Goal: Communication & Community: Share content

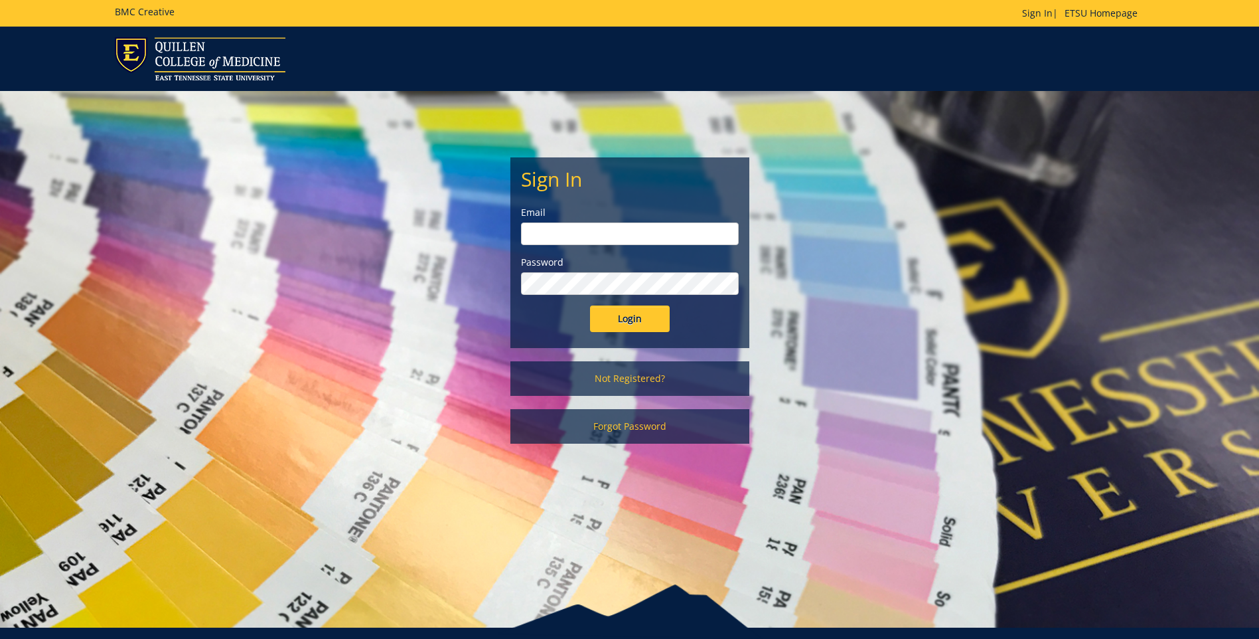
type input "projects@etsu.edu"
click at [653, 319] on input "Login" at bounding box center [630, 318] width 80 height 27
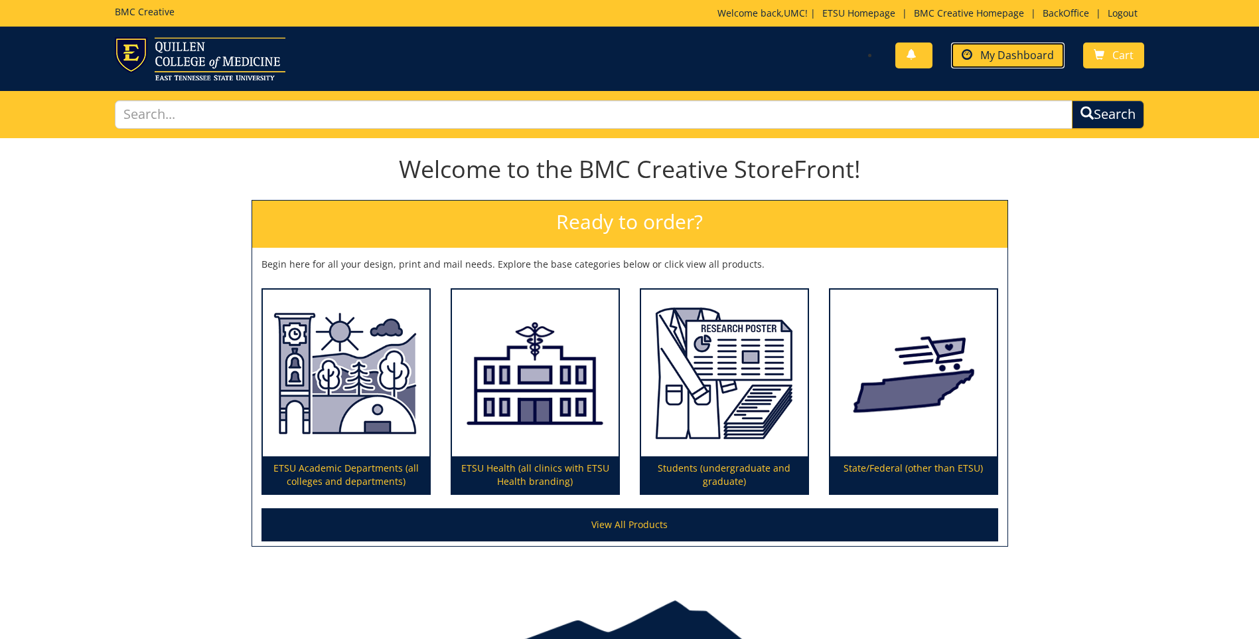
click at [969, 58] on span at bounding box center [967, 55] width 11 height 11
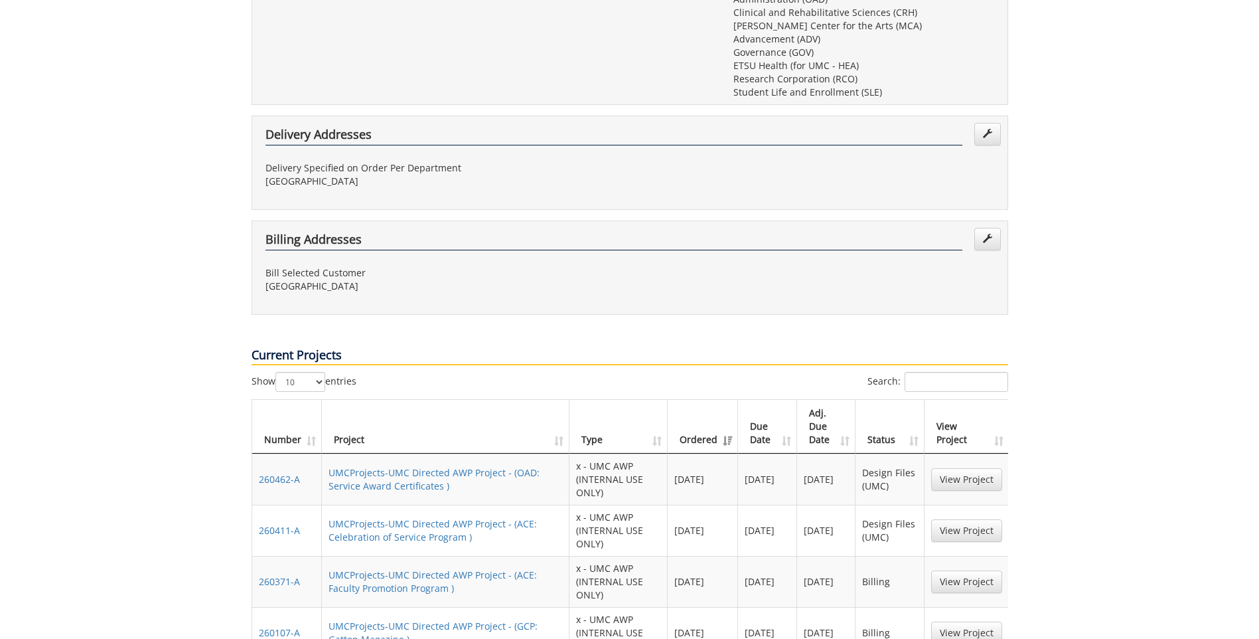
scroll to position [730, 0]
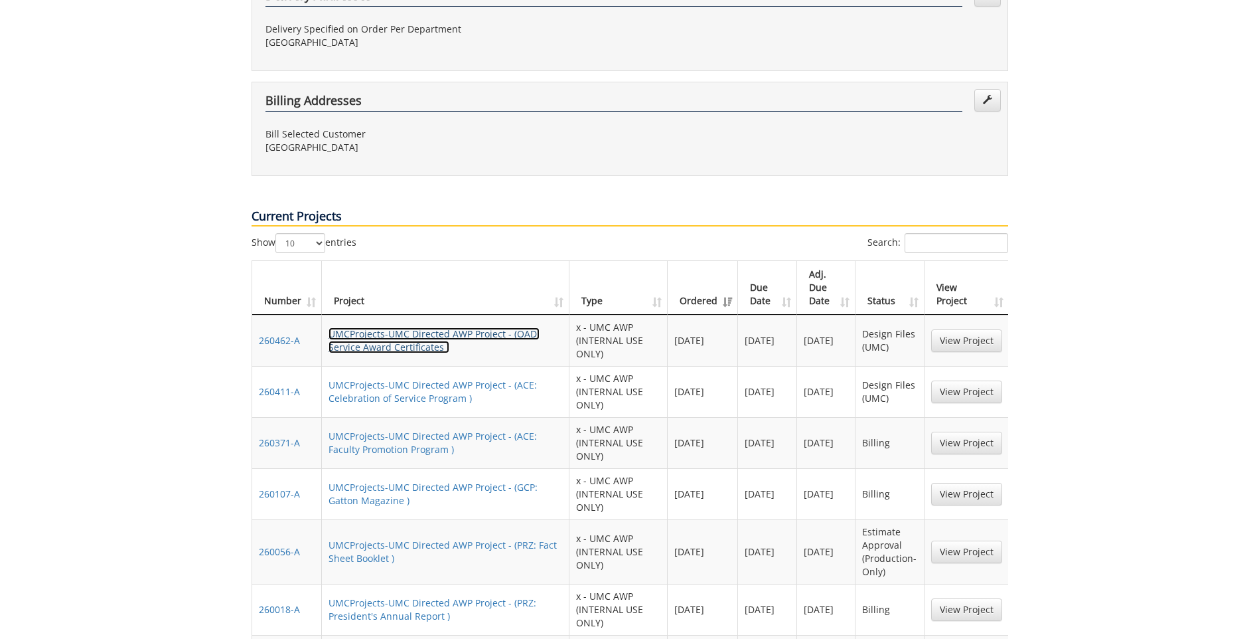
click at [412, 327] on link "UMCProjects-UMC Directed AWP Project - (OAD: Service Award Certificates )" at bounding box center [434, 340] width 211 height 26
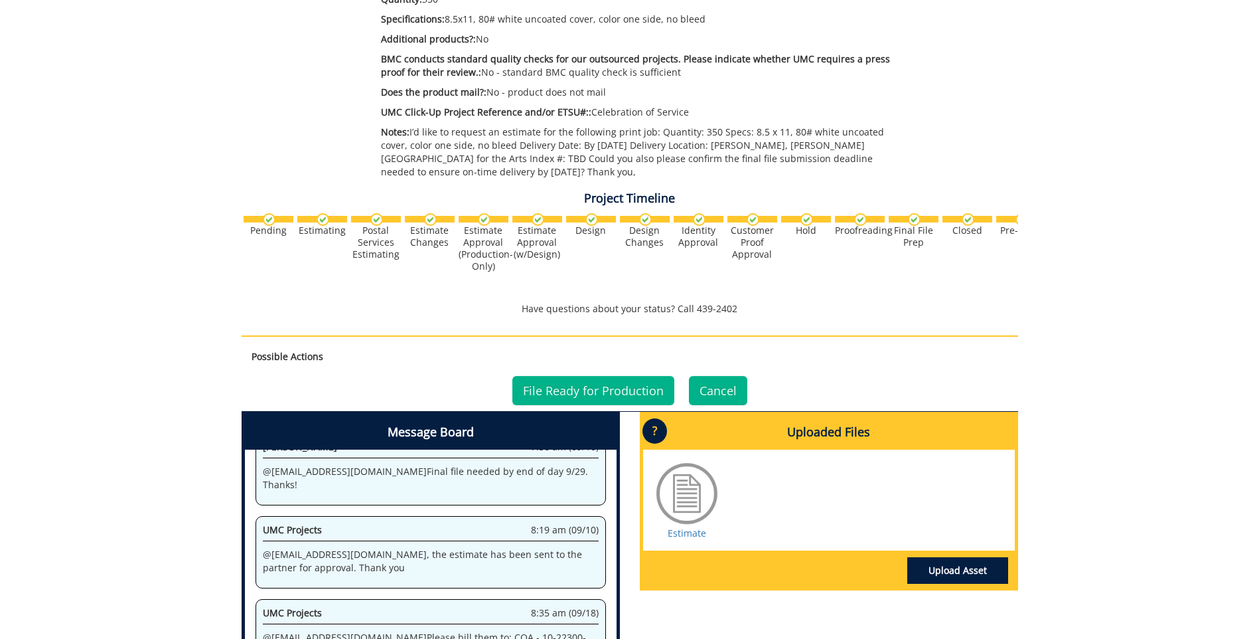
scroll to position [398, 0]
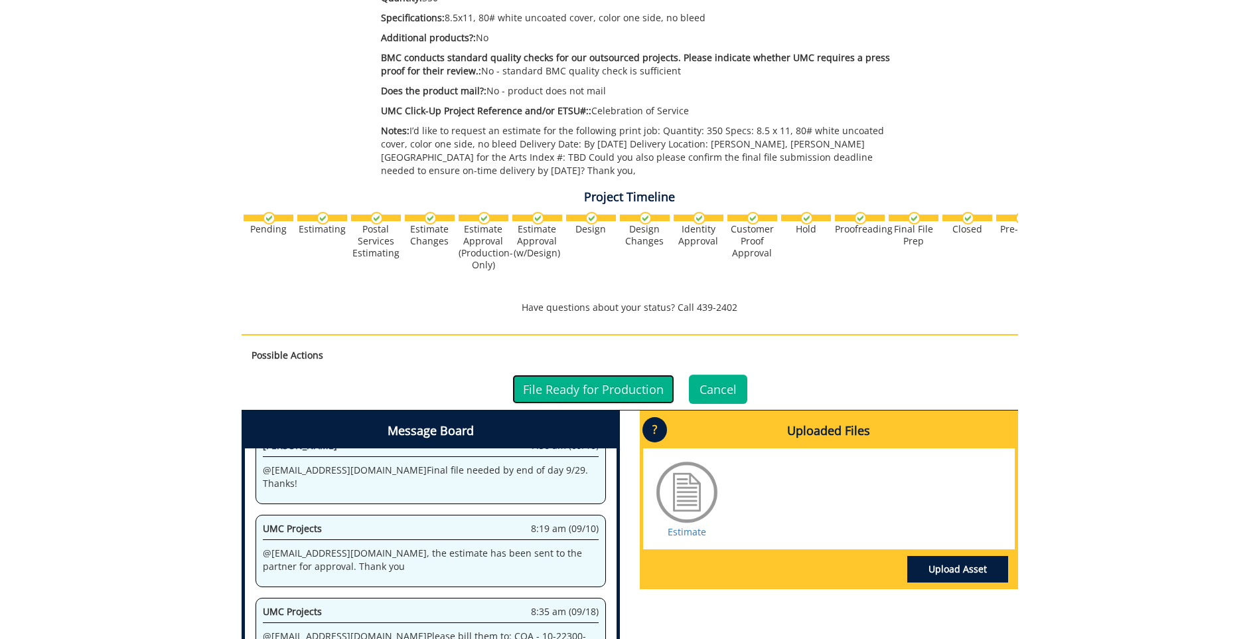
click at [548, 390] on link "File Ready for Production" at bounding box center [593, 388] width 162 height 29
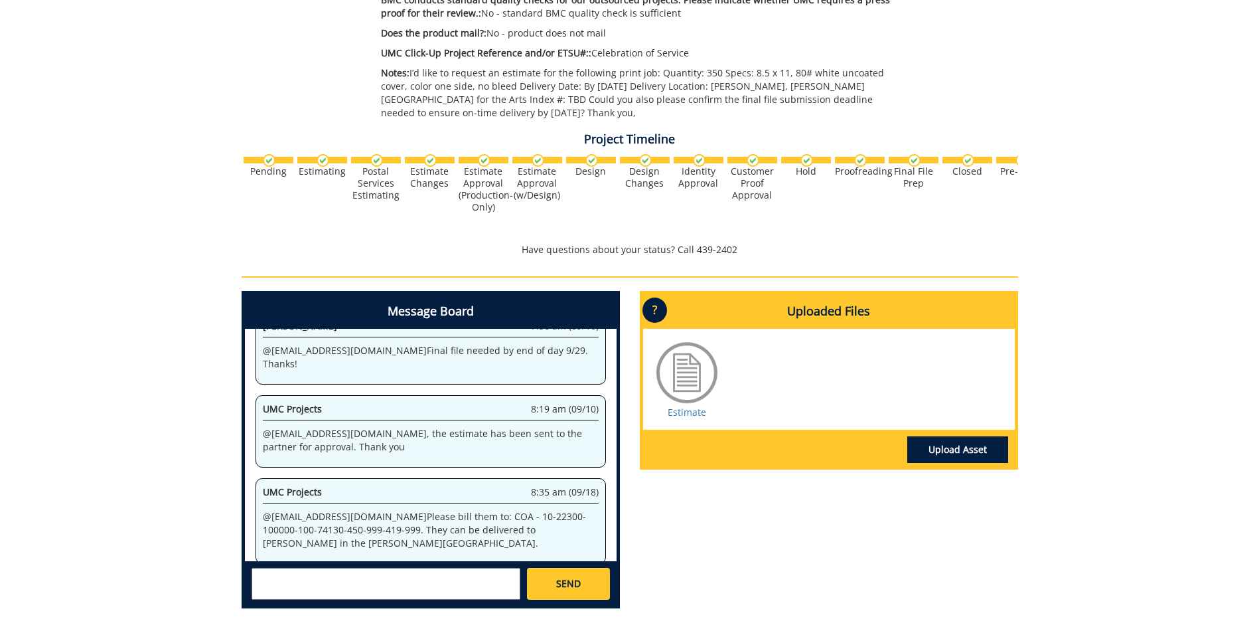
scroll to position [565, 0]
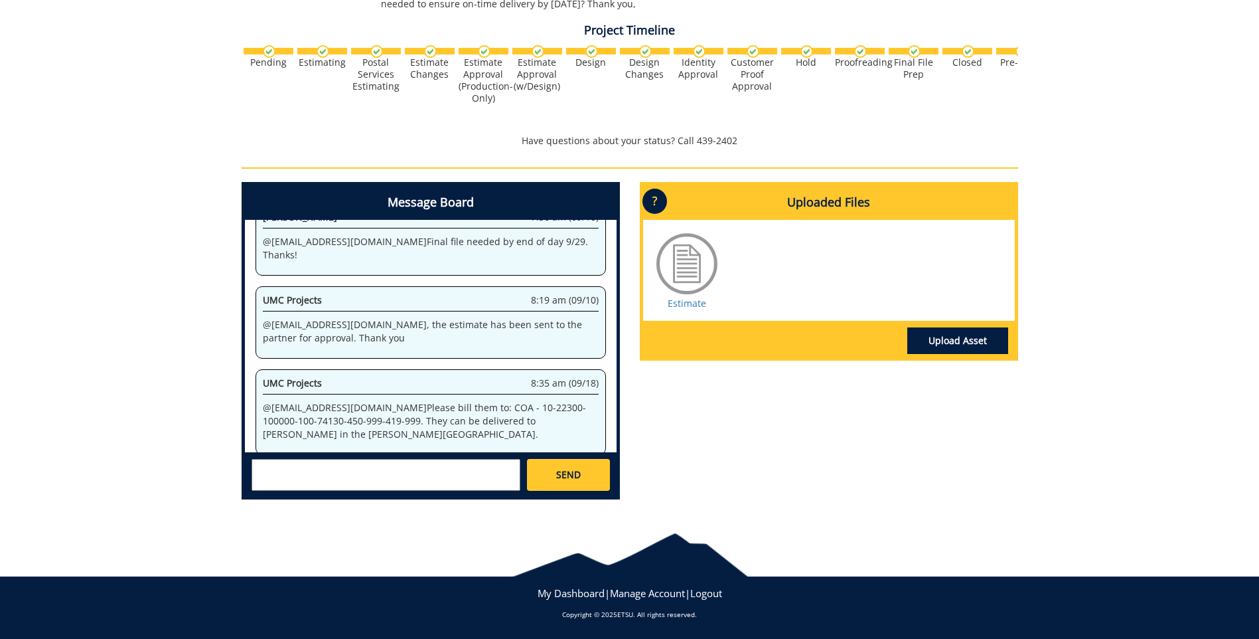
click at [327, 468] on textarea at bounding box center [386, 475] width 269 height 32
paste textarea "[URL][DOMAIN_NAME]"
type textarea "@[EMAIL_ADDRESS][DOMAIN_NAME] here is the final file [URL][DOMAIN_NAME]"
click at [585, 468] on link "SEND" at bounding box center [568, 475] width 82 height 32
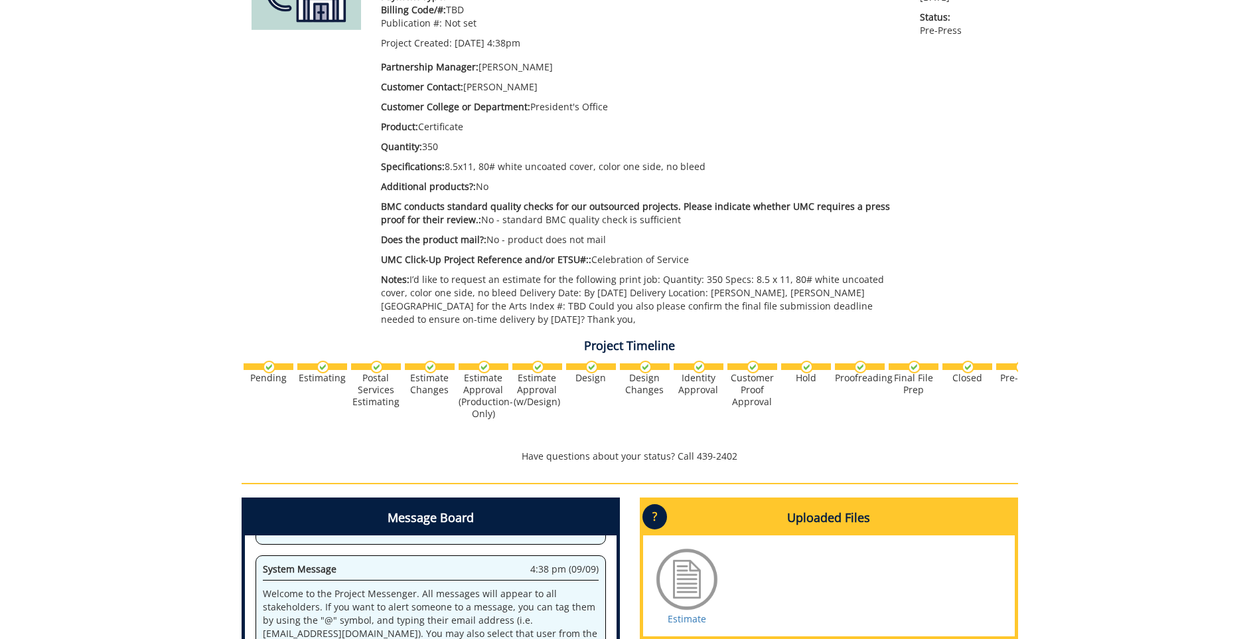
scroll to position [366, 0]
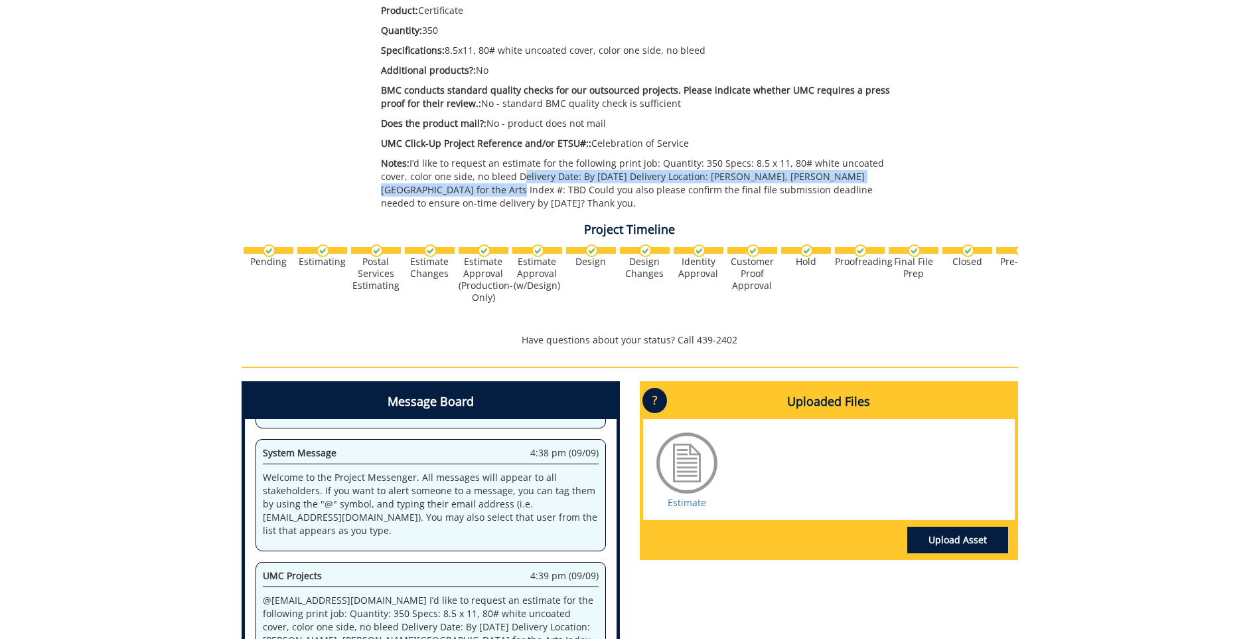
drag, startPoint x: 487, startPoint y: 177, endPoint x: 398, endPoint y: 192, distance: 89.6
click at [398, 192] on p "Notes: I’d like to request an estimate for the following print job: Quantity: 3…" at bounding box center [641, 183] width 520 height 53
copy p "Delivery Date: By [DATE] Delivery Location: [PERSON_NAME], [PERSON_NAME][GEOGRA…"
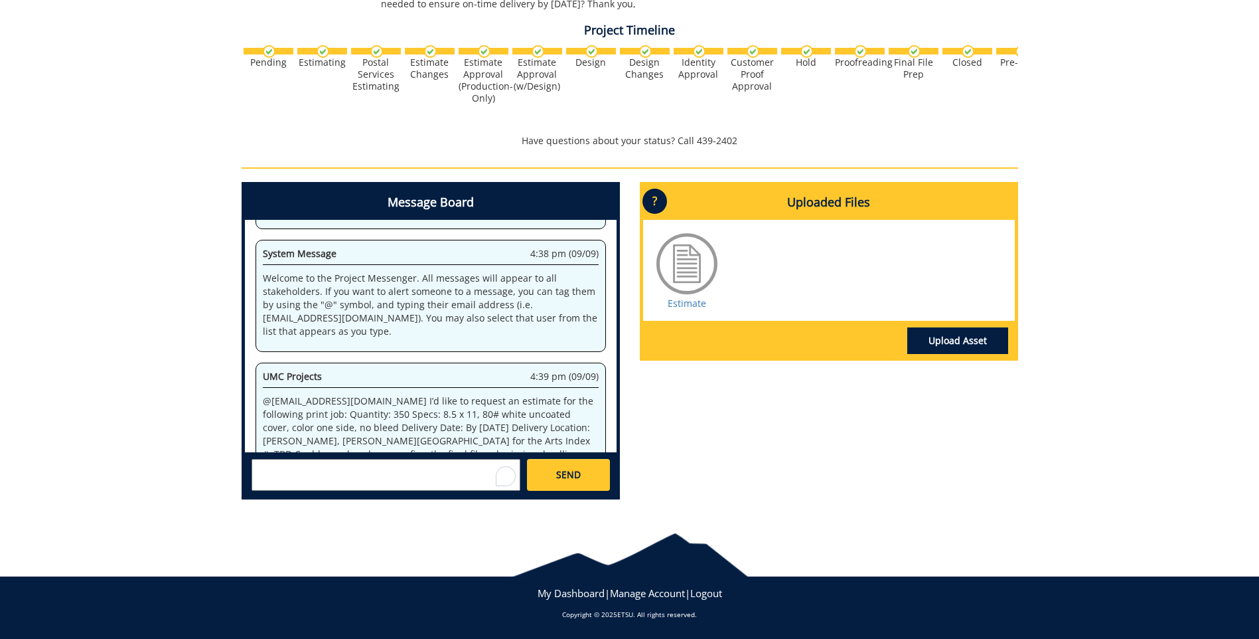
scroll to position [2002, 0]
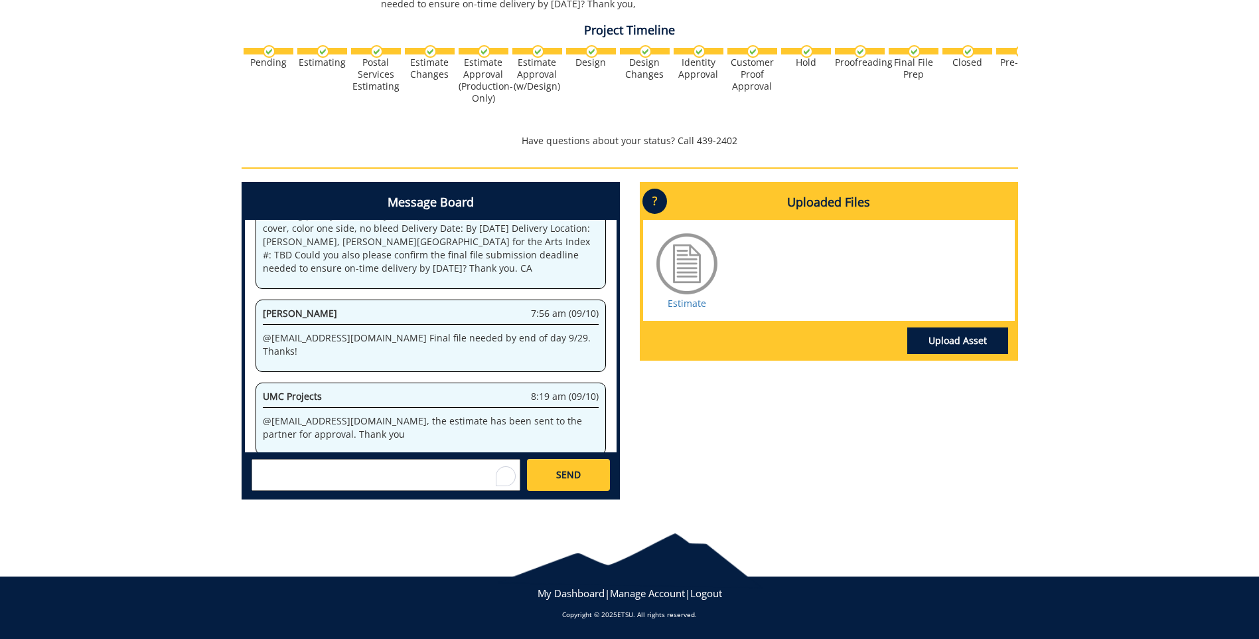
click at [313, 479] on textarea "To enrich screen reader interactions, please activate Accessibility in Grammarl…" at bounding box center [386, 475] width 269 height 32
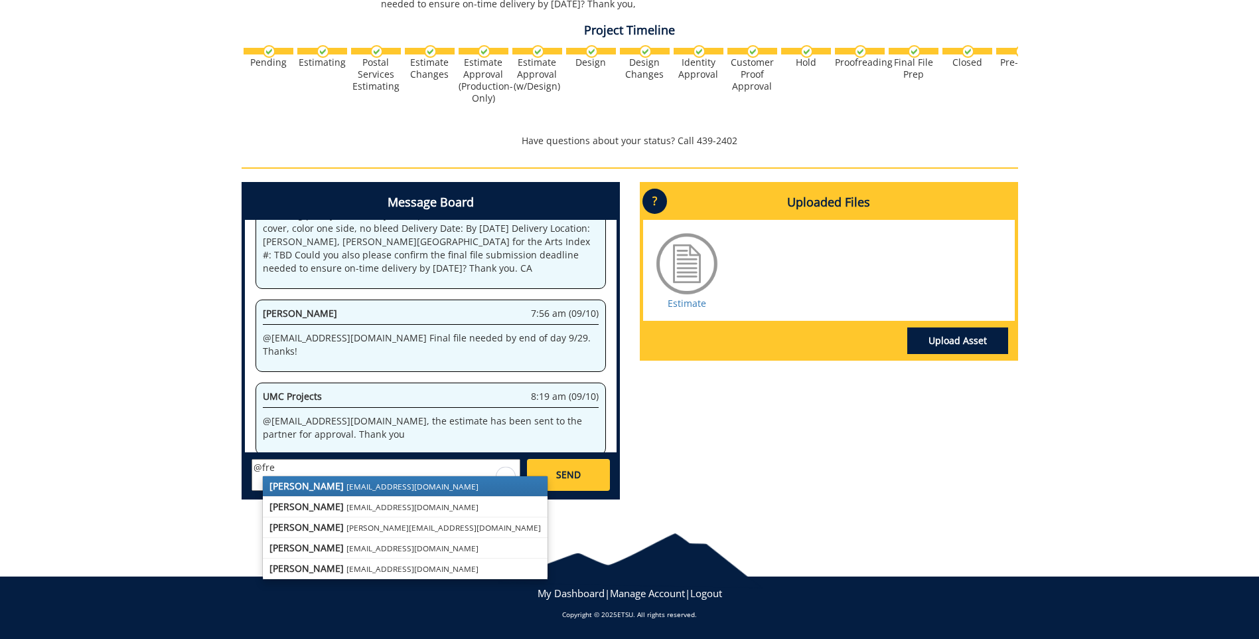
click at [322, 485] on link "[PERSON_NAME] [EMAIL_ADDRESS][DOMAIN_NAME]" at bounding box center [405, 486] width 285 height 20
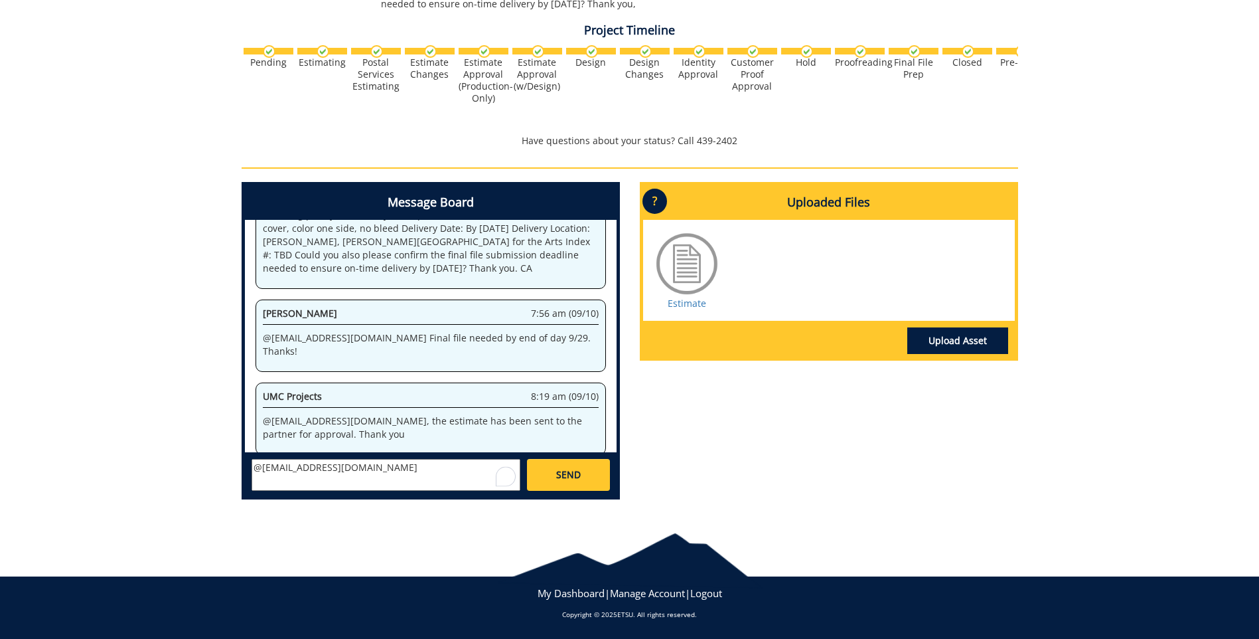
paste textarea "Delivery Date: By [DATE] Delivery Location: [PERSON_NAME], [PERSON_NAME][GEOGRA…"
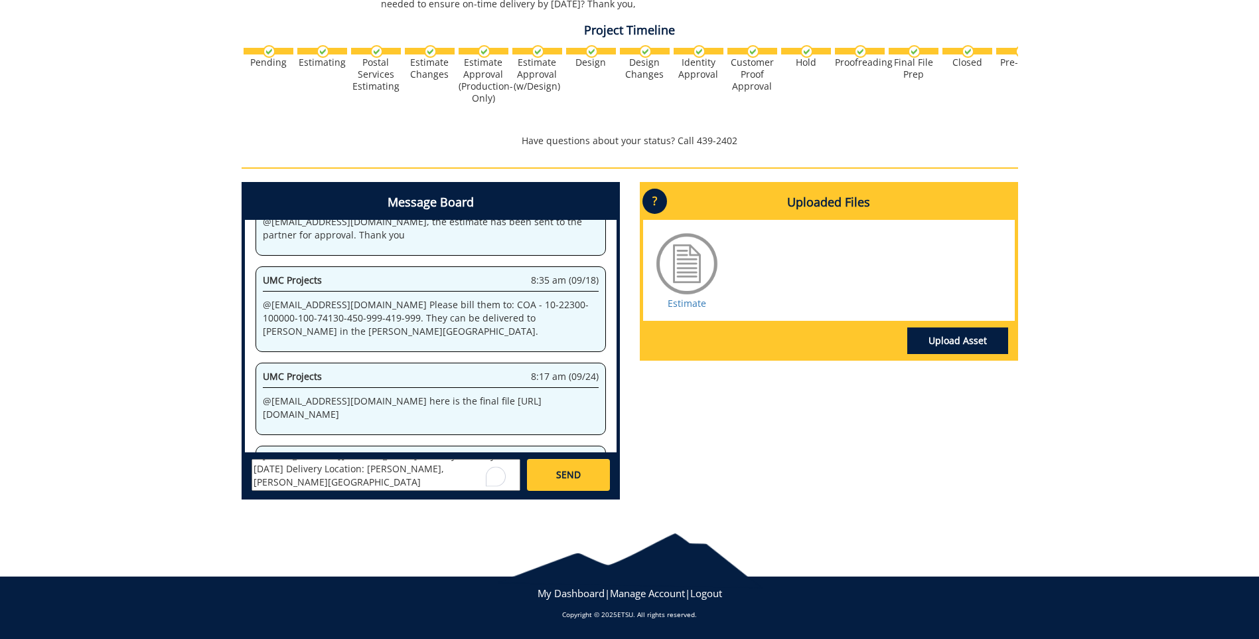
scroll to position [0, 0]
type textarea "@[EMAIL_ADDRESS][DOMAIN_NAME] Delivery Date: By [DATE] Delivery Location: [PERS…"
click at [558, 481] on span "SEND" at bounding box center [568, 474] width 25 height 13
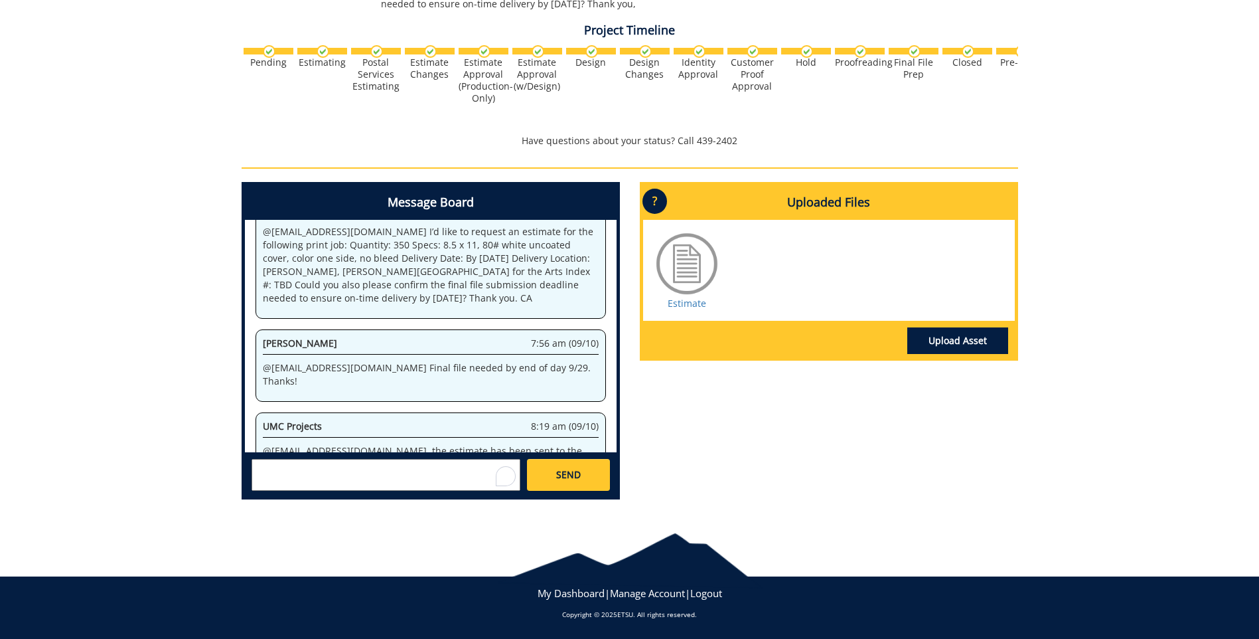
scroll to position [15203, 0]
